Goal: Task Accomplishment & Management: Manage account settings

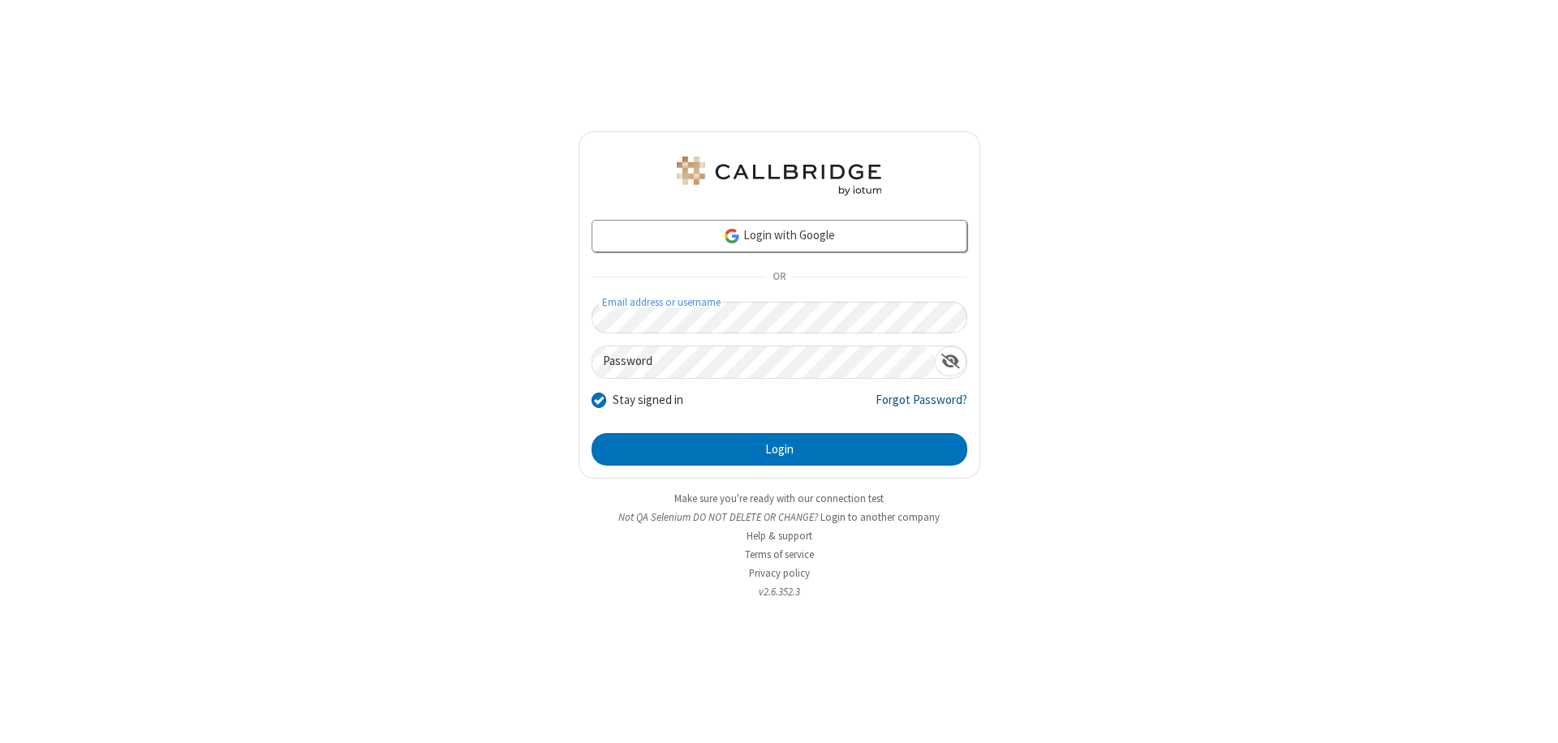
click at [922, 406] on link "Forgot Password?" at bounding box center [922, 406] width 92 height 31
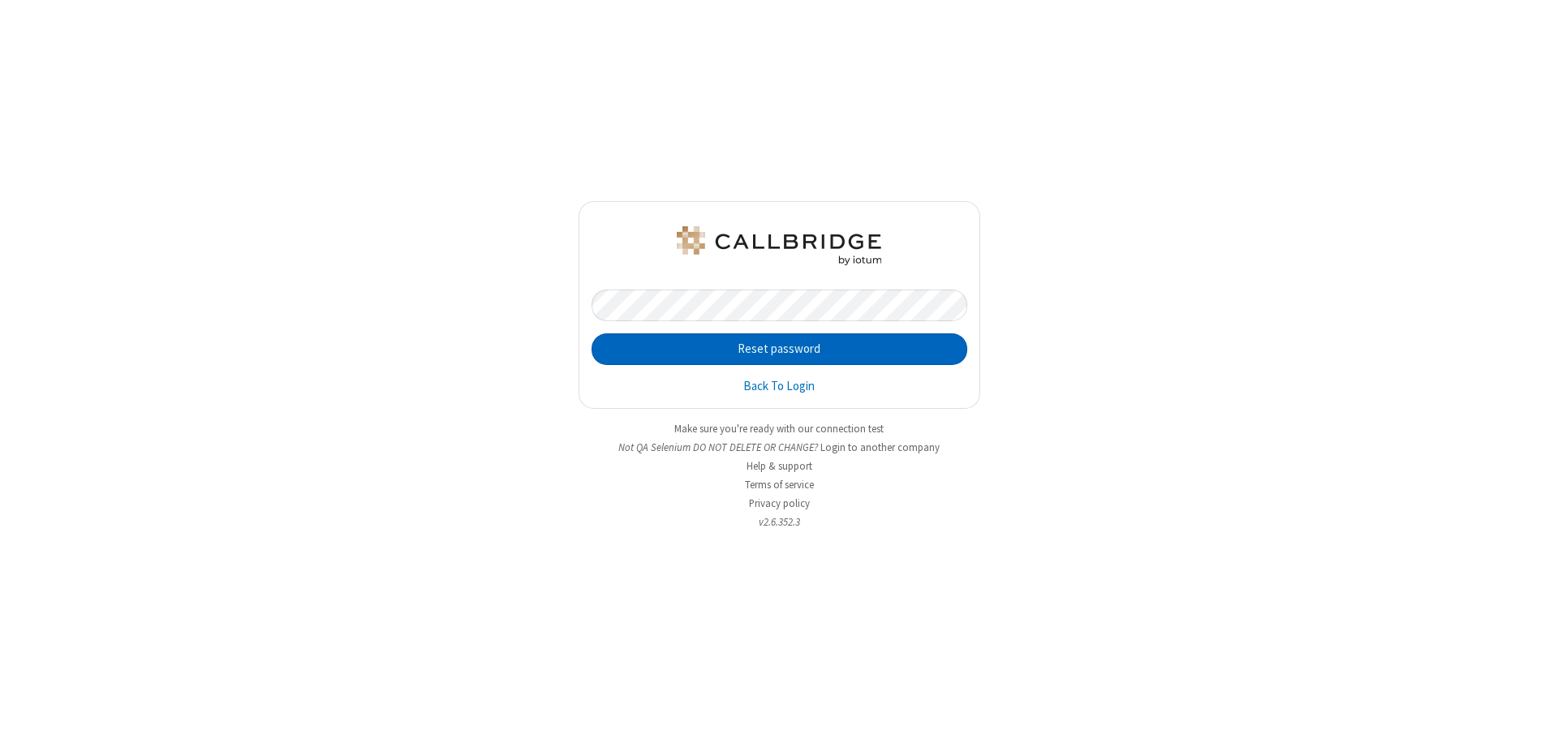
click at [779, 349] on button "Reset password" at bounding box center [780, 350] width 376 height 32
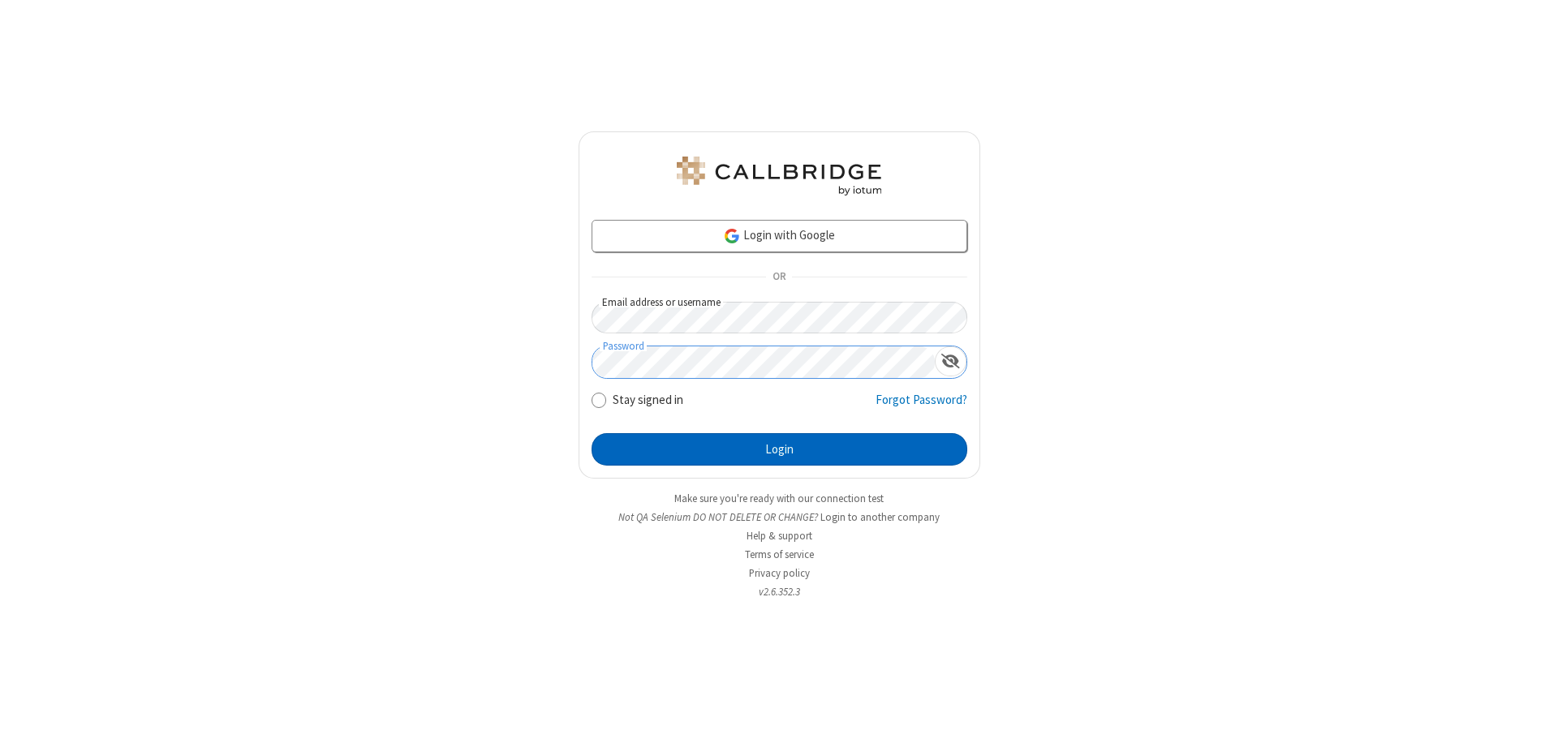
click at [779, 450] on button "Login" at bounding box center [780, 449] width 376 height 32
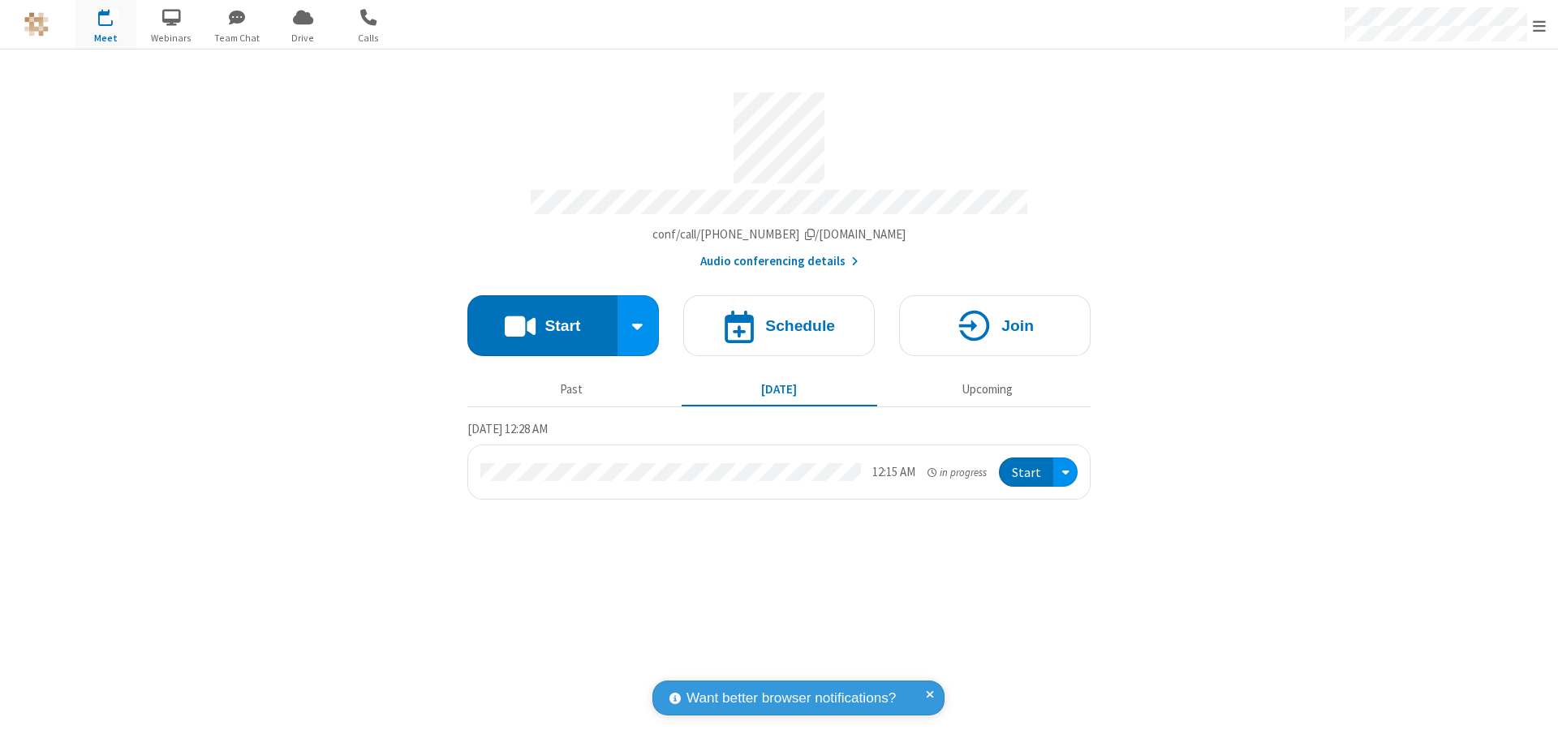
click at [1539, 24] on span "Open menu" at bounding box center [1539, 26] width 13 height 16
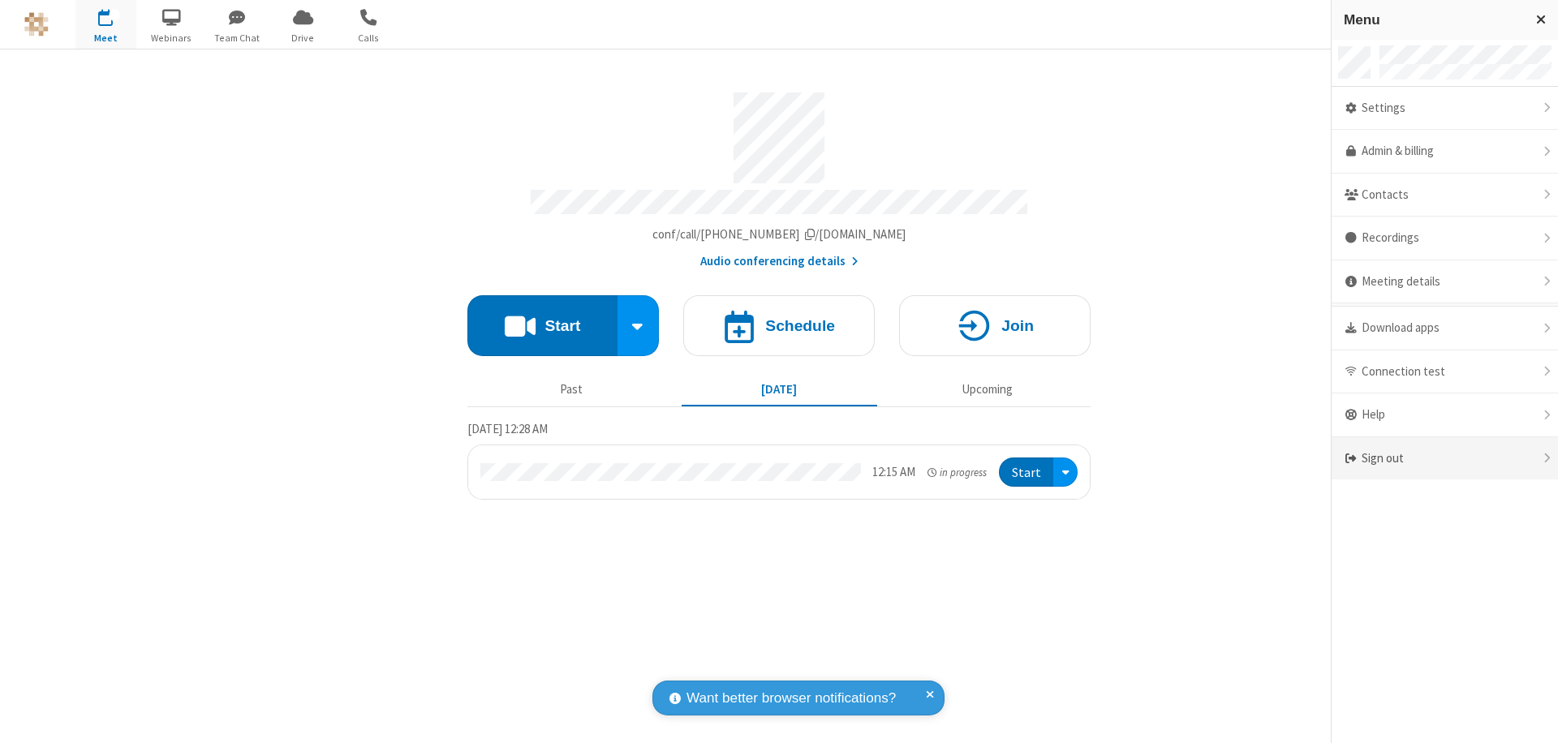
click at [1444, 458] on div "Sign out" at bounding box center [1445, 458] width 226 height 43
